Goal: Find specific page/section

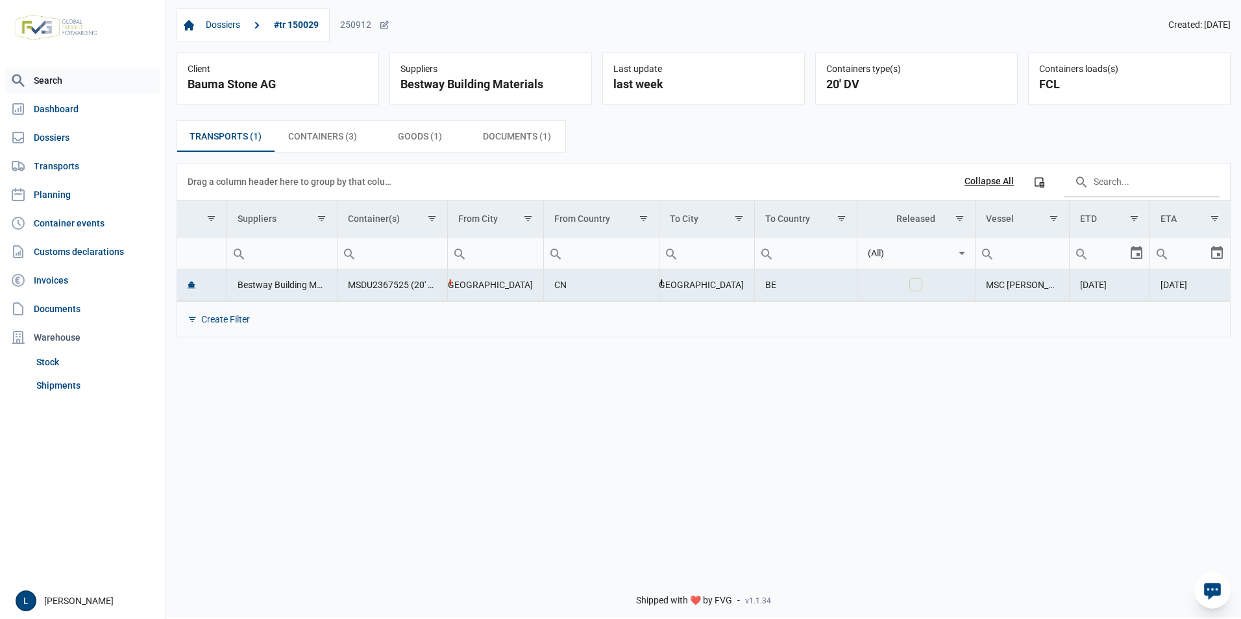
click at [106, 85] on link "Search" at bounding box center [82, 81] width 155 height 26
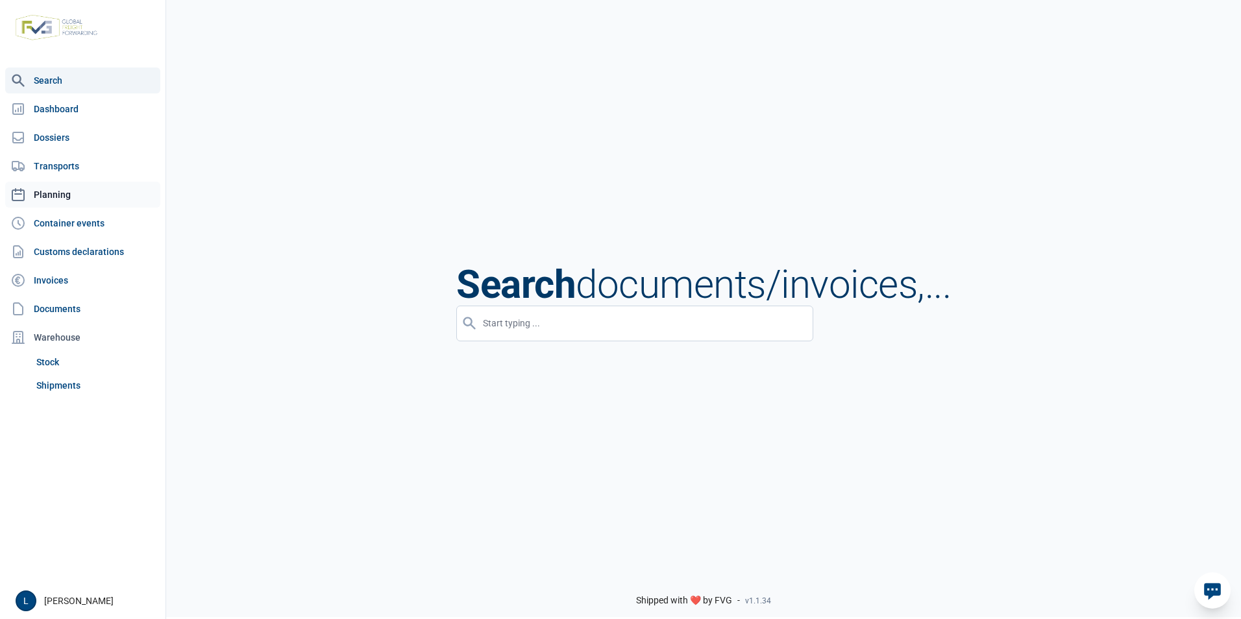
click at [61, 203] on link "Planning" at bounding box center [82, 195] width 155 height 26
